Goal: Information Seeking & Learning: Learn about a topic

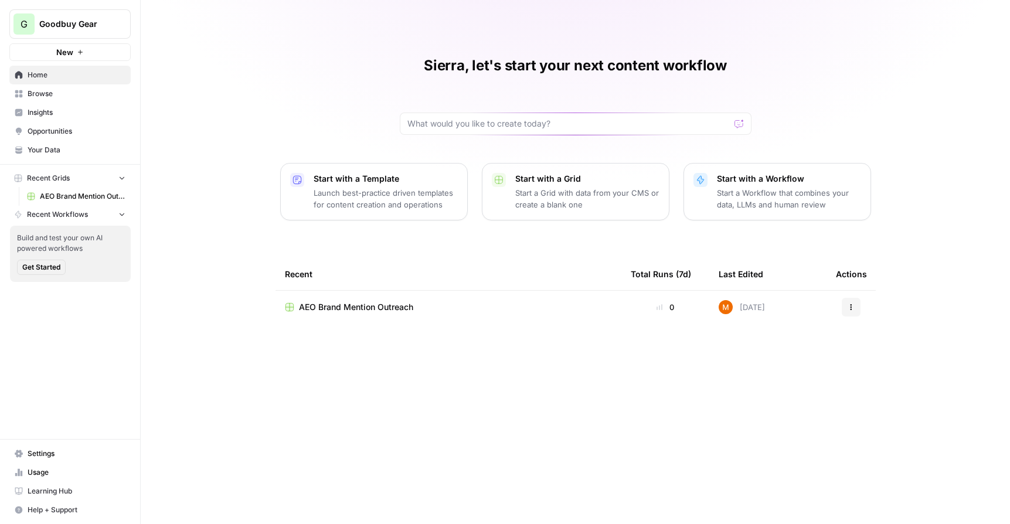
click at [59, 115] on span "Insights" at bounding box center [77, 112] width 98 height 11
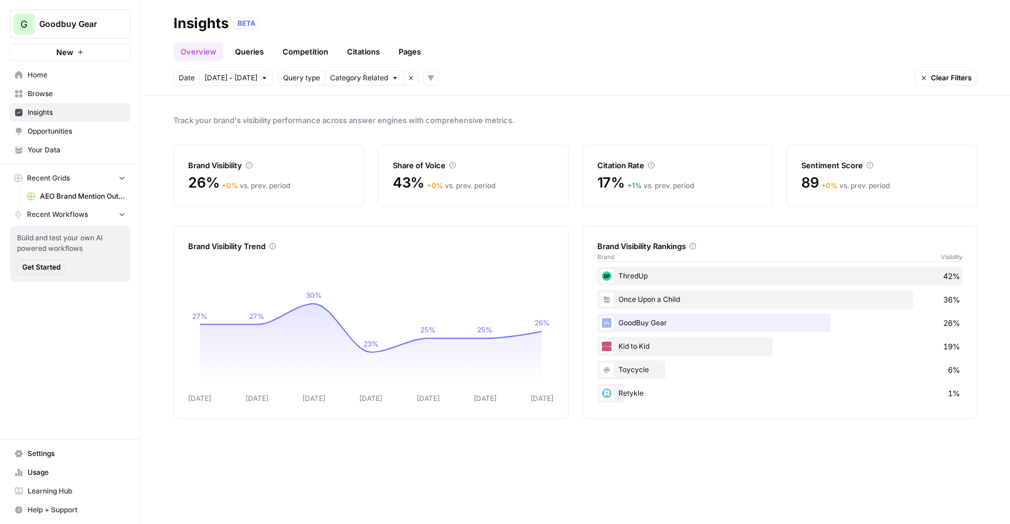
click at [251, 57] on link "Queries" at bounding box center [249, 51] width 43 height 19
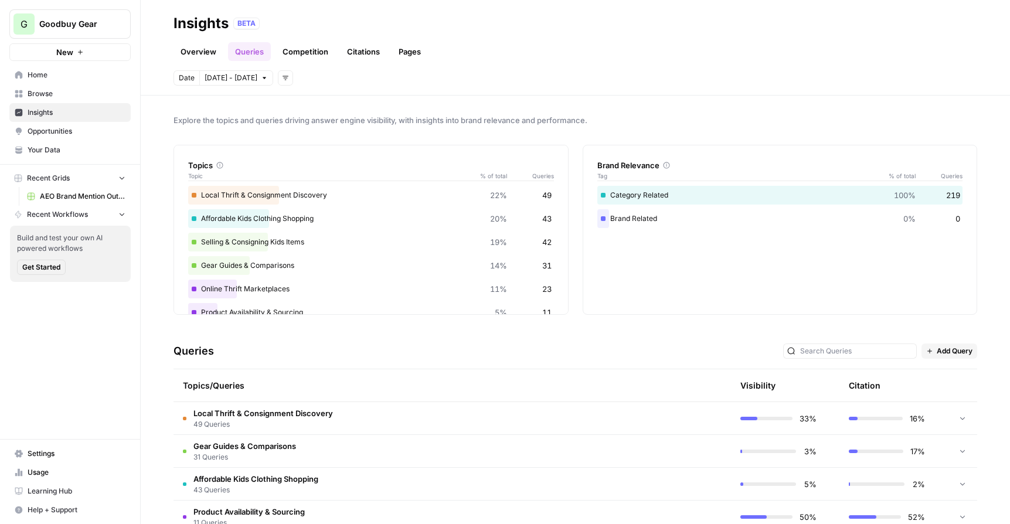
click at [318, 46] on link "Competition" at bounding box center [306, 51] width 60 height 19
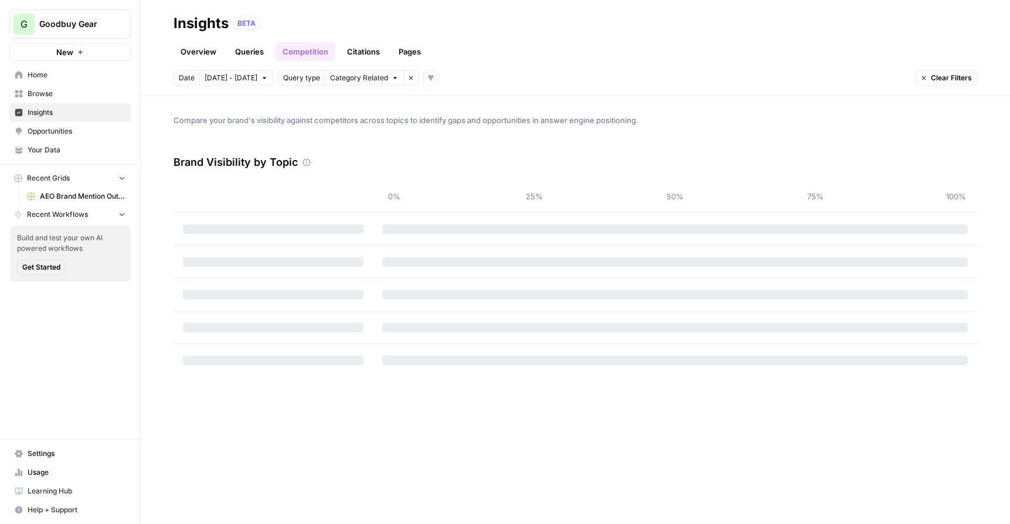
click at [206, 54] on link "Overview" at bounding box center [199, 51] width 50 height 19
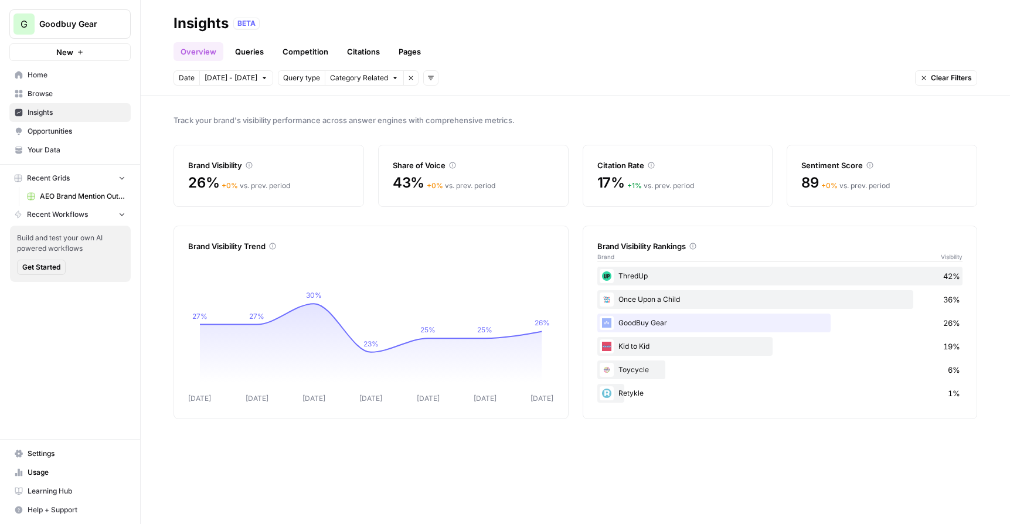
click at [362, 73] on span "Category Related" at bounding box center [359, 78] width 58 height 11
click at [508, 73] on div "Date [DATE] - [DATE] Query type Category Related Remove filter Add filters Clea…" at bounding box center [576, 77] width 804 height 15
click at [409, 55] on link "Pages" at bounding box center [410, 51] width 36 height 19
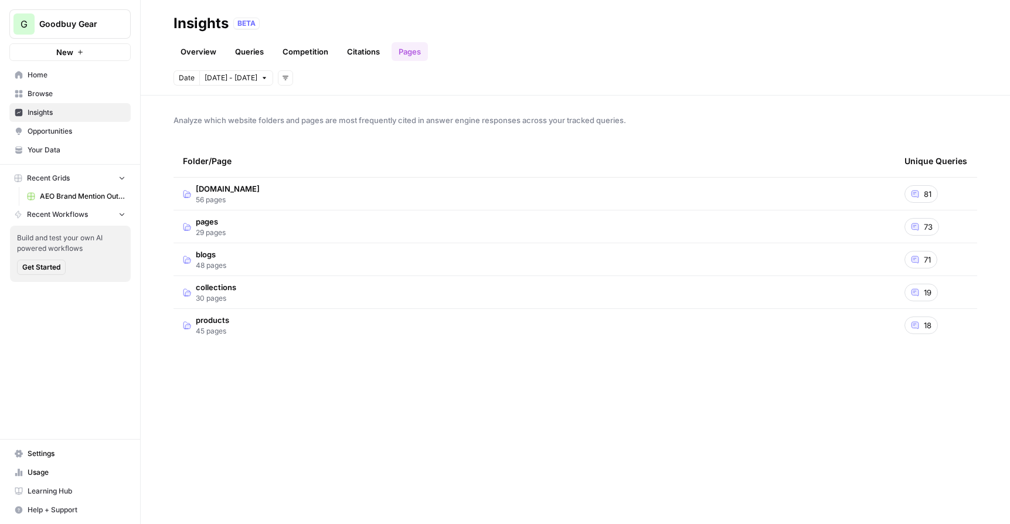
click at [368, 52] on link "Citations" at bounding box center [363, 51] width 47 height 19
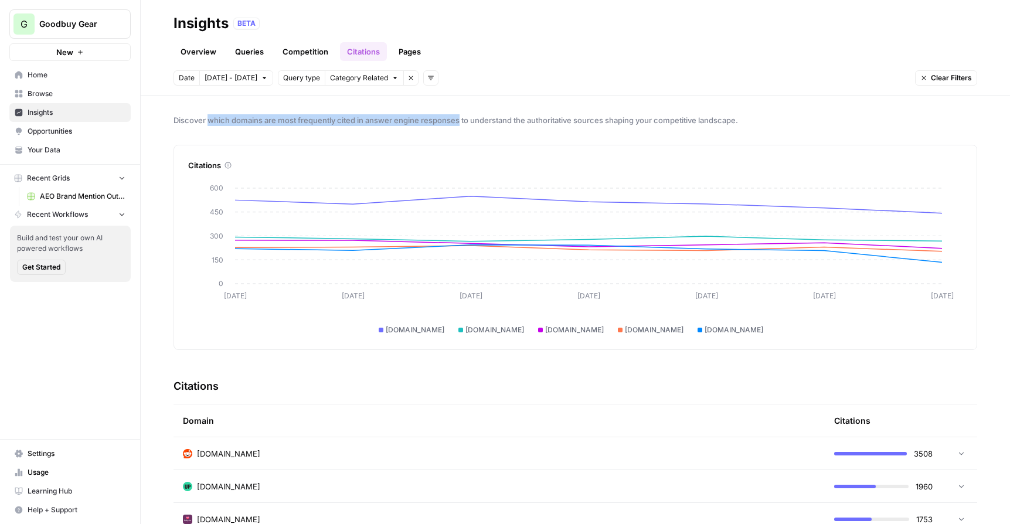
drag, startPoint x: 459, startPoint y: 120, endPoint x: 209, endPoint y: 119, distance: 249.2
click at [209, 119] on span "Discover which domains are most frequently cited in answer engine responses to …" at bounding box center [576, 120] width 804 height 12
copy span "which domains are most frequently cited in answer engine responses"
